Goal: Task Accomplishment & Management: Manage account settings

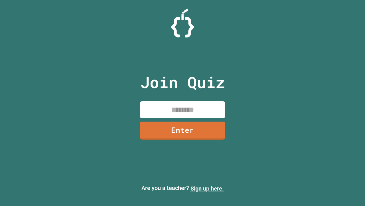
click at [207, 188] on link "Sign up here." at bounding box center [207, 188] width 33 height 7
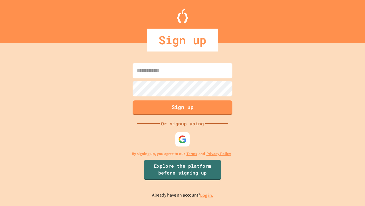
click at [207, 195] on link "Log in." at bounding box center [206, 195] width 13 height 6
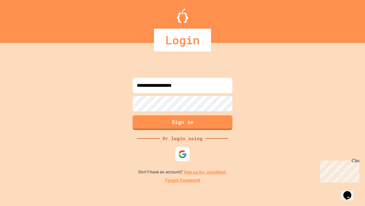
type input "**********"
